Goal: Task Accomplishment & Management: Manage account settings

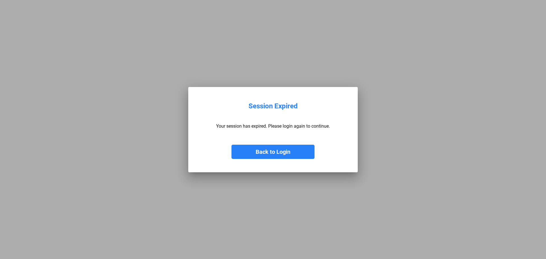
click at [275, 152] on button "Back to Login" at bounding box center [273, 152] width 83 height 14
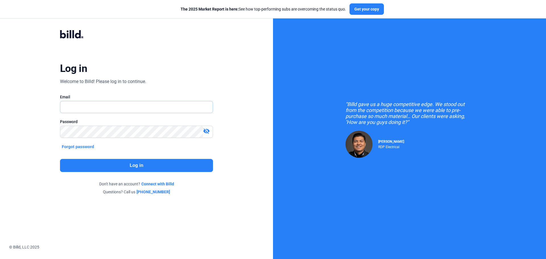
type input "[EMAIL_ADDRESS][DOMAIN_NAME]"
click at [154, 161] on button "Log in" at bounding box center [136, 165] width 153 height 13
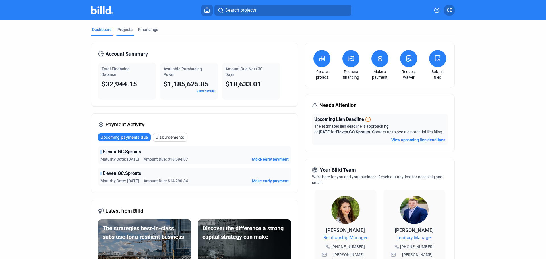
click at [125, 28] on div "Projects" at bounding box center [124, 30] width 15 height 6
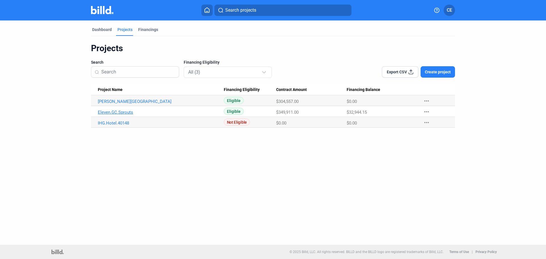
click at [106, 112] on link "Eleven.GC.Sprouts" at bounding box center [161, 112] width 126 height 5
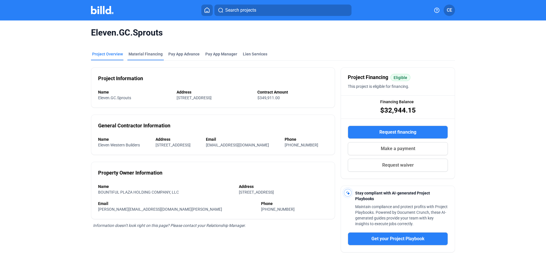
click at [141, 57] on div "Material Financing" at bounding box center [146, 54] width 34 height 6
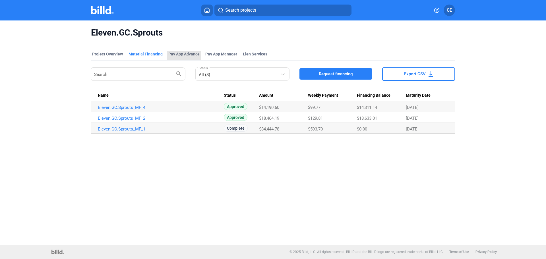
click at [183, 55] on div "Pay App Advance" at bounding box center [183, 54] width 31 height 6
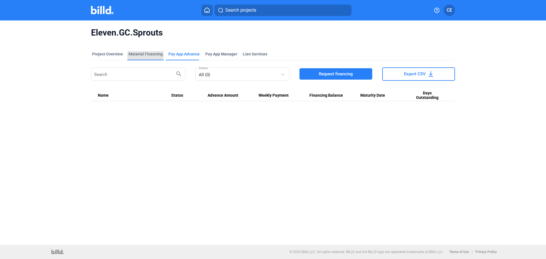
click at [144, 55] on div "Material Financing" at bounding box center [146, 54] width 34 height 6
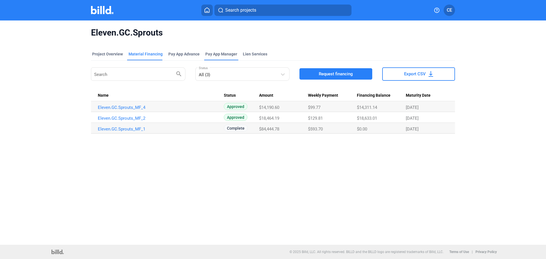
click at [208, 54] on span "Pay App Manager" at bounding box center [221, 54] width 32 height 6
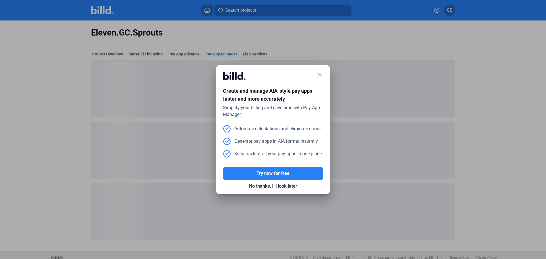
click at [319, 75] on mat-icon "close" at bounding box center [319, 74] width 7 height 7
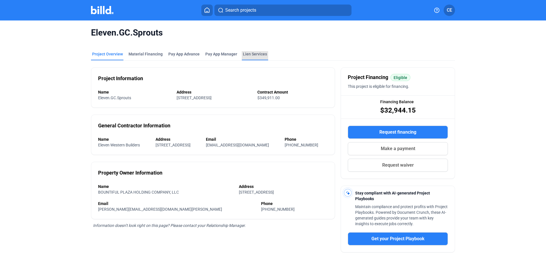
click at [242, 53] on div "Lien Services" at bounding box center [255, 55] width 26 height 9
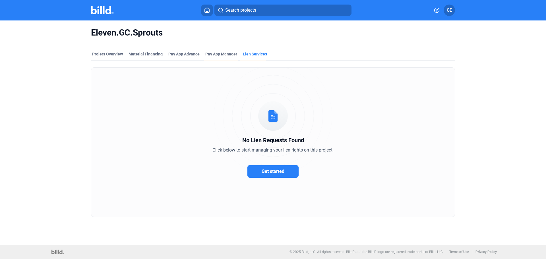
click at [223, 53] on span "Pay App Manager" at bounding box center [221, 54] width 32 height 6
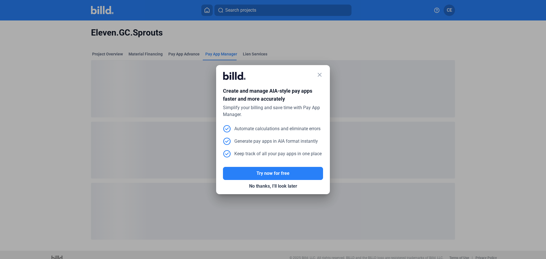
click at [176, 53] on div at bounding box center [273, 129] width 546 height 259
click at [319, 76] on mat-icon "close" at bounding box center [319, 74] width 7 height 7
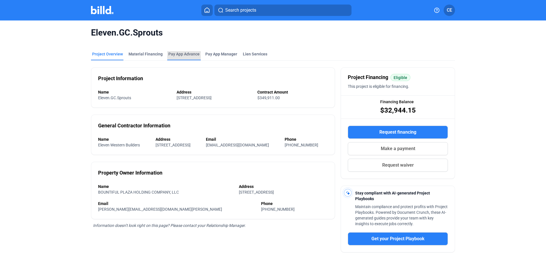
click at [172, 55] on div "Pay App Advance" at bounding box center [183, 54] width 31 height 6
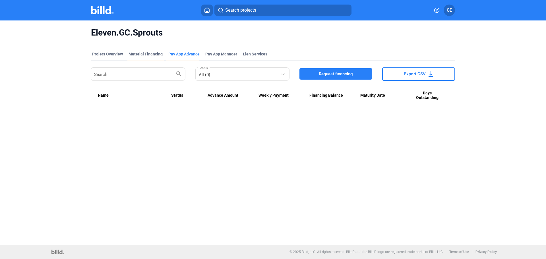
click at [142, 52] on div "Material Financing" at bounding box center [146, 54] width 34 height 6
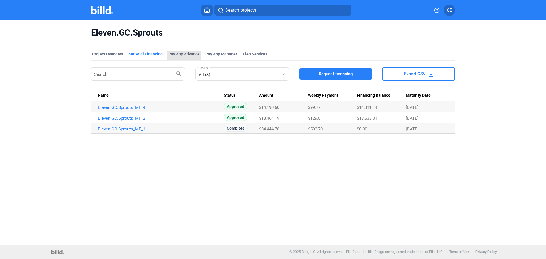
click at [180, 52] on div "Pay App Advance" at bounding box center [183, 54] width 31 height 6
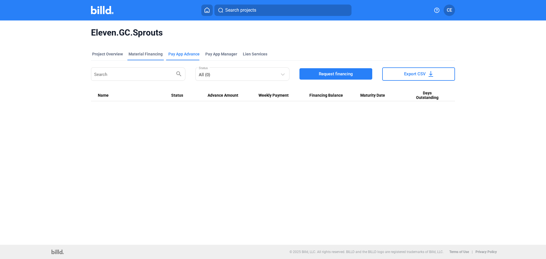
click at [144, 56] on div "Material Financing" at bounding box center [146, 54] width 34 height 6
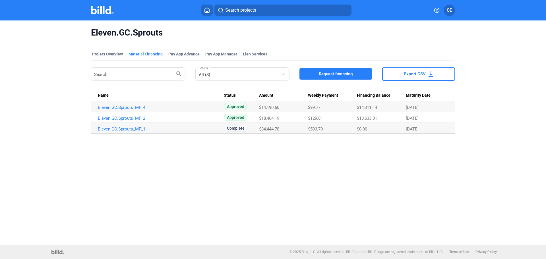
click at [9, 57] on div "Eleven.GC.Sprouts Project Overview Material Financing Pay App Advance Pay App M…" at bounding box center [273, 132] width 546 height 224
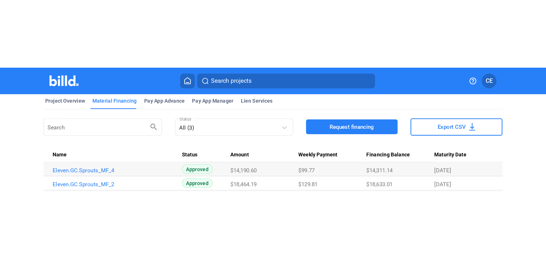
scroll to position [59, 0]
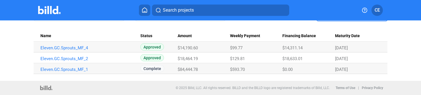
drag, startPoint x: 179, startPoint y: 70, endPoint x: 201, endPoint y: 71, distance: 21.1
click at [201, 71] on div "$84,444.78" at bounding box center [203, 69] width 52 height 5
drag, startPoint x: 181, startPoint y: 59, endPoint x: 216, endPoint y: 41, distance: 40.1
click at [210, 62] on td "$18,464.19" at bounding box center [203, 58] width 52 height 11
drag, startPoint x: 179, startPoint y: 47, endPoint x: 202, endPoint y: 48, distance: 23.3
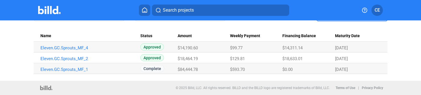
click at [202, 48] on div "$14,190.60" at bounding box center [203, 48] width 52 height 5
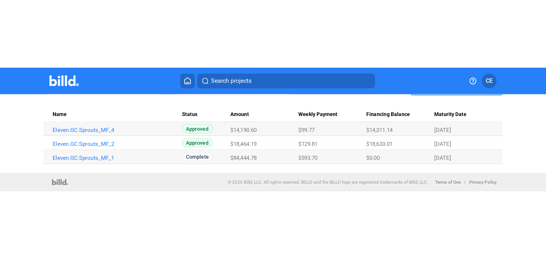
scroll to position [0, 0]
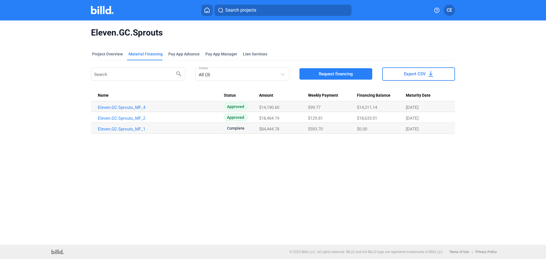
click at [283, 129] on div "$84,444.78" at bounding box center [283, 129] width 49 height 5
click at [288, 128] on div "$84,444.78" at bounding box center [283, 129] width 49 height 5
